Goal: Find contact information: Find contact information

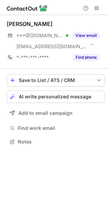
scroll to position [136, 109]
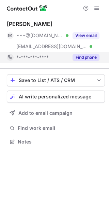
click at [88, 60] on button "Find phone" at bounding box center [86, 57] width 27 height 7
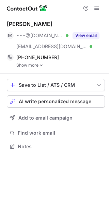
scroll to position [141, 109]
click at [40, 64] on img at bounding box center [41, 65] width 4 height 5
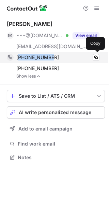
drag, startPoint x: 20, startPoint y: 57, endPoint x: 49, endPoint y: 57, distance: 29.3
click at [49, 57] on span "[PHONE_NUMBER]" at bounding box center [37, 57] width 43 height 6
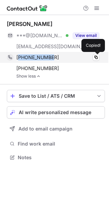
copy span "17077333030"
